Goal: Information Seeking & Learning: Compare options

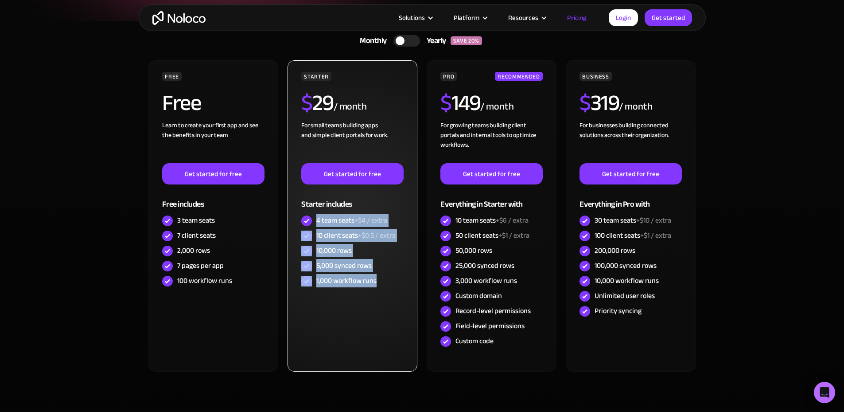
drag, startPoint x: 317, startPoint y: 220, endPoint x: 388, endPoint y: 275, distance: 90.0
click at [388, 275] on div "STARTER $ 29 / month For small teams building apps and simple client portals fo…" at bounding box center [352, 180] width 102 height 217
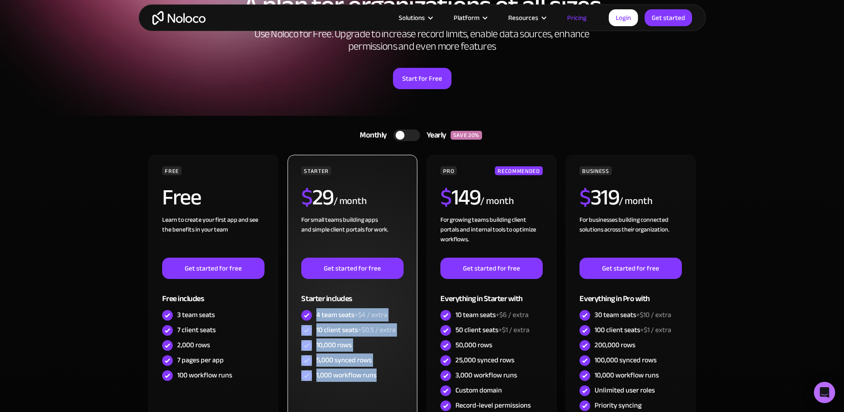
scroll to position [89, 0]
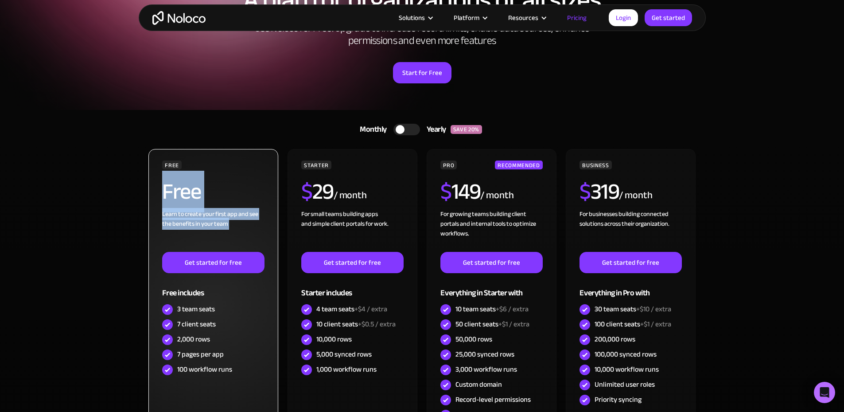
drag, startPoint x: 163, startPoint y: 190, endPoint x: 241, endPoint y: 229, distance: 87.8
click at [241, 229] on div "FREE Free Learn to create your first app and see the benefits in your team ‍ Ge…" at bounding box center [213, 268] width 102 height 217
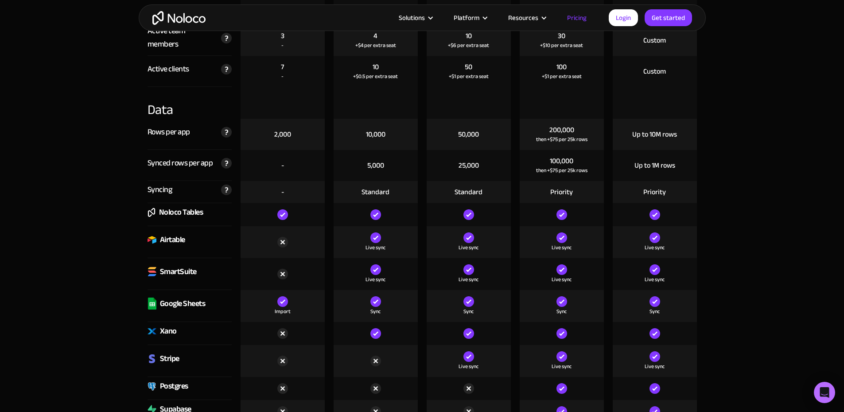
scroll to position [1063, 0]
click at [284, 242] on img at bounding box center [282, 241] width 11 height 11
click at [156, 244] on div "Airtable" at bounding box center [167, 239] width 38 height 13
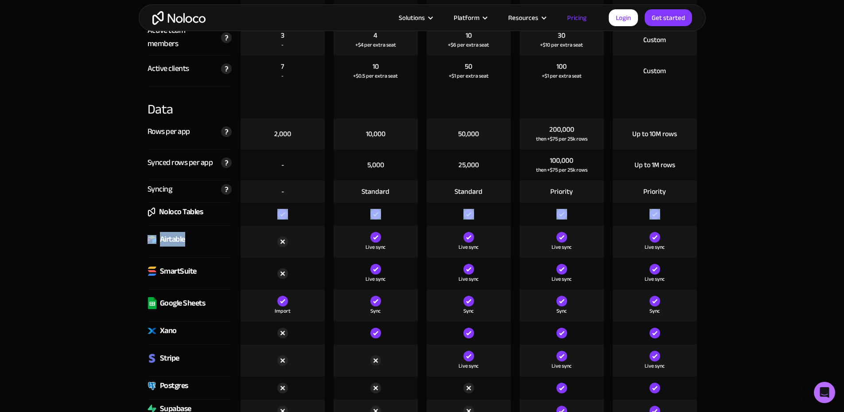
click at [156, 244] on div "Airtable" at bounding box center [167, 239] width 38 height 13
click at [167, 239] on div "Airtable" at bounding box center [172, 239] width 25 height 13
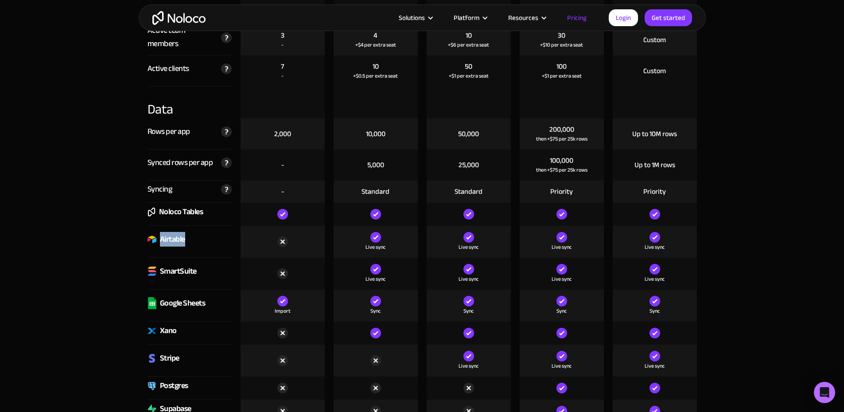
drag, startPoint x: 160, startPoint y: 240, endPoint x: 218, endPoint y: 240, distance: 57.6
click at [218, 240] on div "Airtable" at bounding box center [190, 241] width 84 height 32
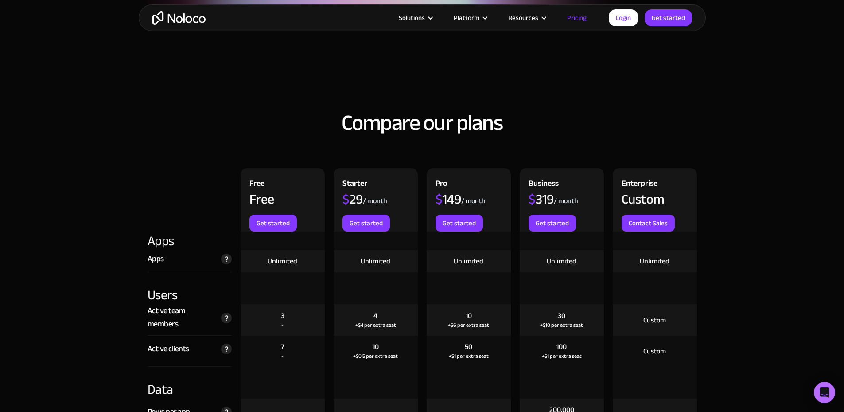
scroll to position [797, 0]
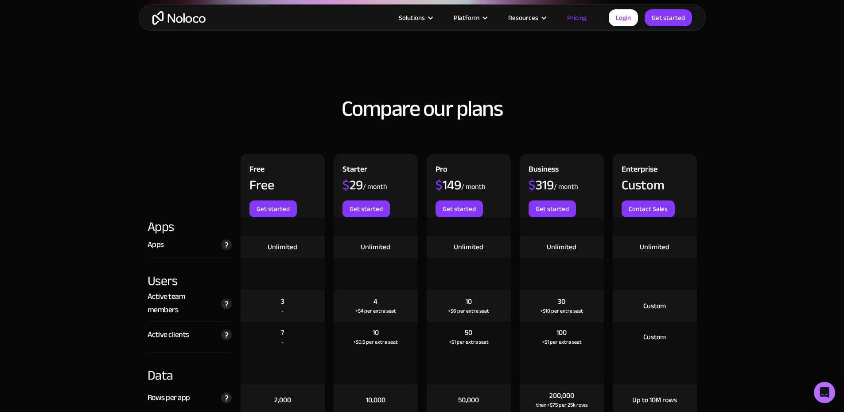
click at [445, 183] on div "$ 149" at bounding box center [448, 184] width 26 height 13
